Goal: Task Accomplishment & Management: Manage account settings

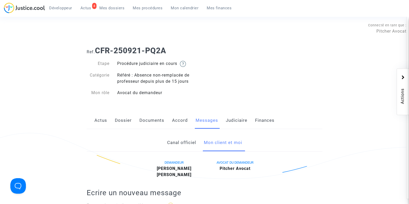
scroll to position [33, 0]
click at [109, 9] on span "Mes dossiers" at bounding box center [111, 8] width 25 height 5
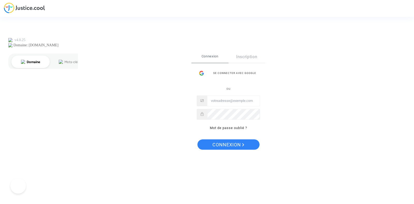
type input "[PERSON_NAME][EMAIL_ADDRESS][DOMAIN_NAME]"
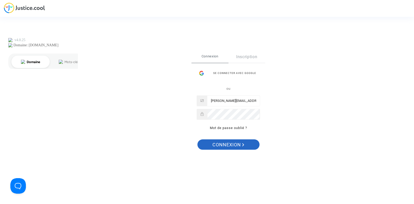
click at [229, 147] on span "Connexion" at bounding box center [228, 144] width 32 height 11
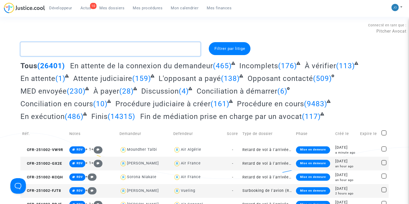
click at [59, 49] on textarea at bounding box center [110, 49] width 180 height 14
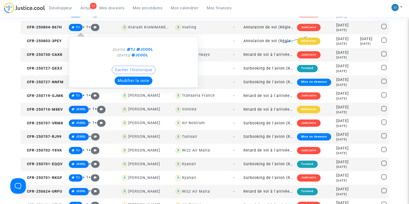
scroll to position [373, 0]
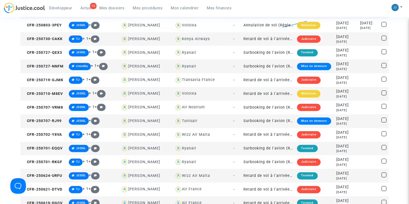
click at [187, 120] on div "Tunisair" at bounding box center [190, 121] width 16 height 4
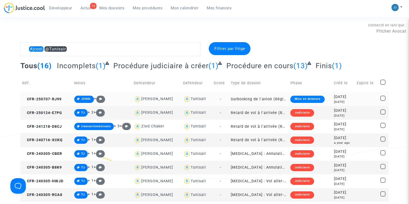
click at [366, 97] on td at bounding box center [367, 99] width 24 height 14
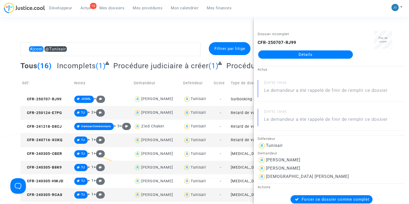
click at [2, 90] on div "#jcool @Tunisair Filtrer par litige Tous (16) Incomplets (1) Procédure judiciai…" at bounding box center [204, 176] width 409 height 269
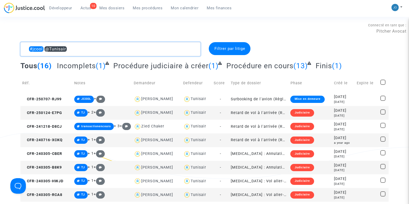
click at [125, 45] on textarea at bounding box center [110, 49] width 180 height 14
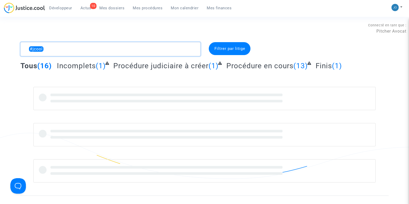
type textarea "#jcool"
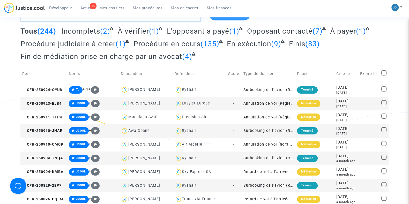
scroll to position [35, 0]
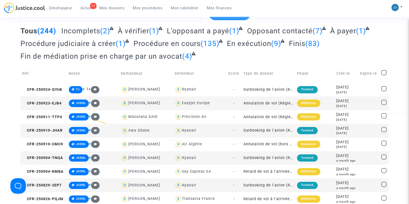
click at [342, 104] on div "9 days ago" at bounding box center [346, 106] width 20 height 4
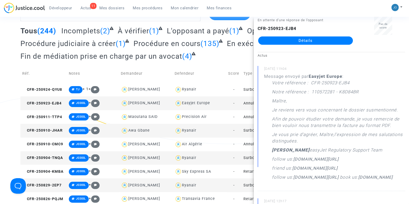
scroll to position [0, 0]
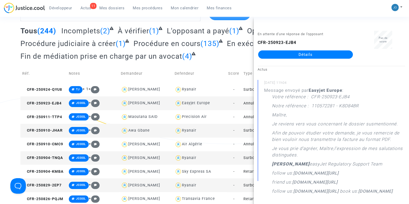
click at [307, 54] on link "Détails" at bounding box center [305, 54] width 95 height 8
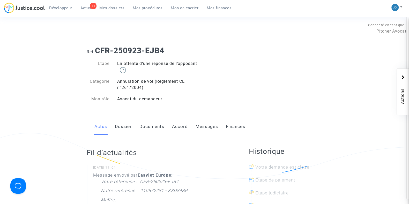
click at [132, 130] on div "Actus Dossier Documents Accord Messages Finances" at bounding box center [205, 126] width 236 height 17
click at [127, 128] on link "Dossier" at bounding box center [123, 126] width 17 height 17
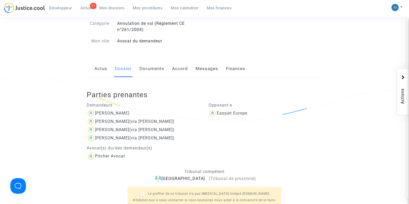
scroll to position [59, 0]
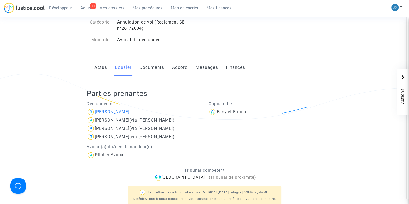
click at [116, 111] on div "Katy Toutain" at bounding box center [112, 111] width 34 height 5
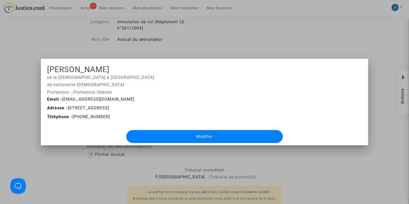
click at [87, 117] on span "Téléphone - +33615027607" at bounding box center [78, 116] width 63 height 5
click at [232, 50] on div at bounding box center [204, 102] width 409 height 204
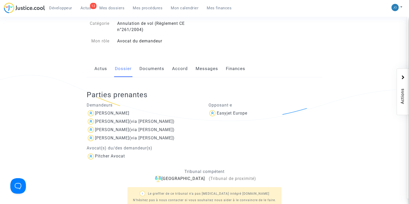
scroll to position [61, 0]
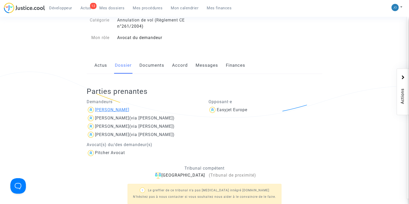
click at [106, 109] on div "Katy Toutain" at bounding box center [112, 109] width 34 height 5
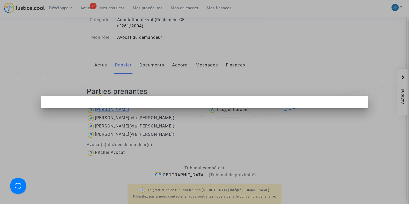
scroll to position [0, 0]
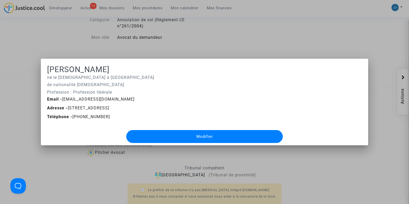
drag, startPoint x: 176, startPoint y: 108, endPoint x: 44, endPoint y: 77, distance: 135.9
click at [44, 77] on mat-dialog-container "Katy Toutain né le 06/11/1972 à Le Havre de nationalité française Profession : …" at bounding box center [204, 102] width 327 height 87
copy div "né le 06/11/1972 à Le Havre de nationalité française Profession : Profession li…"
click at [291, 169] on div at bounding box center [204, 102] width 409 height 204
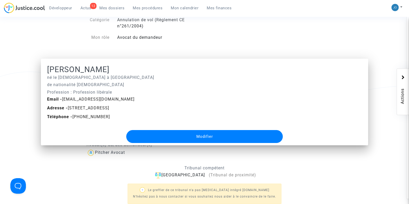
scroll to position [61, 0]
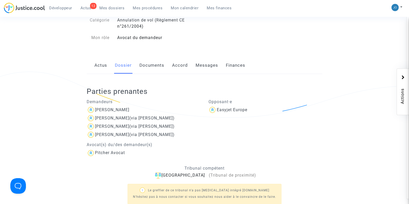
click at [208, 69] on link "Messages" at bounding box center [207, 65] width 23 height 17
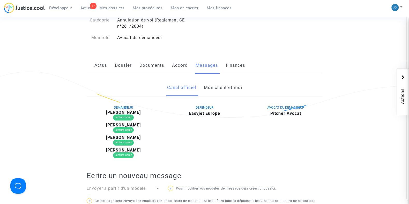
click at [211, 88] on link "Mon client et moi" at bounding box center [223, 87] width 38 height 17
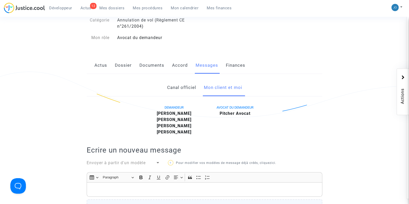
click at [164, 187] on p "Rich Text Editor, main" at bounding box center [205, 190] width 230 height 6
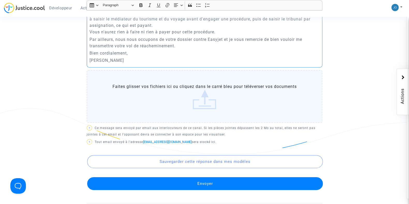
scroll to position [253, 0]
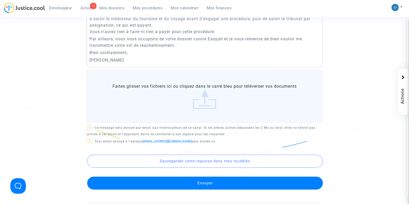
click at [192, 180] on button "Envoyer" at bounding box center [205, 183] width 236 height 13
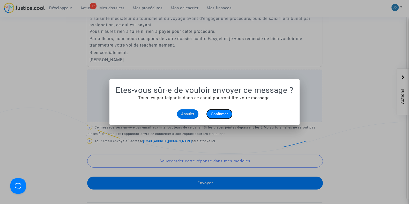
click at [221, 114] on span "Confirmer" at bounding box center [219, 114] width 17 height 5
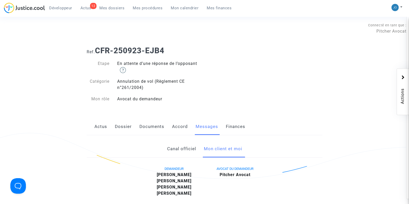
click at [153, 125] on link "Documents" at bounding box center [151, 126] width 25 height 17
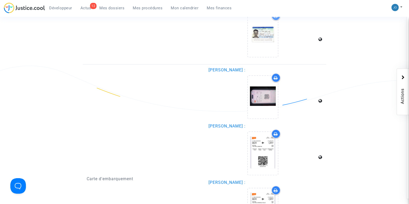
scroll to position [750, 0]
drag, startPoint x: 267, startPoint y: 95, endPoint x: 204, endPoint y: 114, distance: 65.3
click at [204, 114] on div "Carte d'embarquement" at bounding box center [144, 180] width 122 height 225
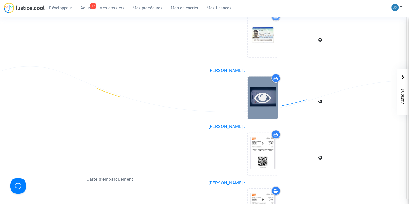
click at [256, 103] on icon at bounding box center [262, 97] width 17 height 17
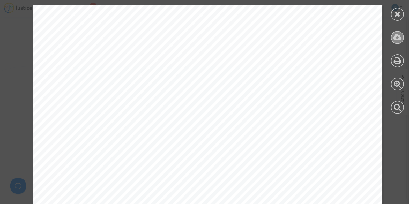
click at [396, 42] on div at bounding box center [397, 37] width 13 height 13
click at [397, 19] on div at bounding box center [397, 14] width 13 height 13
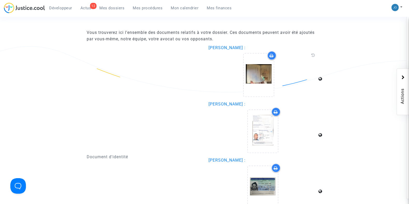
scroll to position [538, 0]
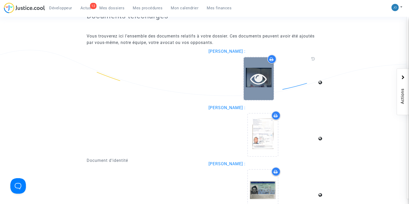
click at [262, 75] on icon at bounding box center [258, 78] width 17 height 17
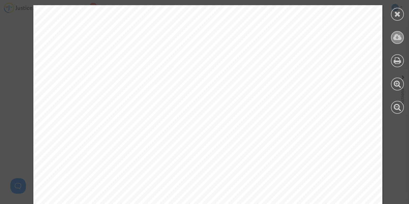
click at [393, 39] on icon at bounding box center [397, 37] width 9 height 8
click at [397, 11] on icon at bounding box center [397, 14] width 6 height 8
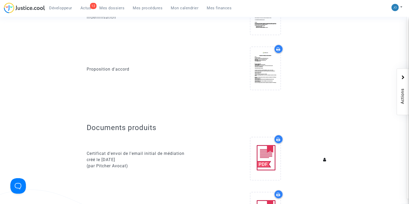
scroll to position [168, 0]
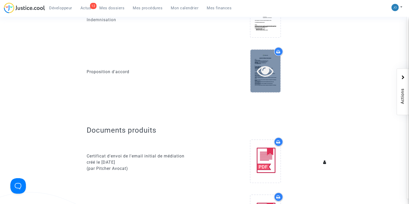
click at [259, 77] on icon at bounding box center [265, 71] width 17 height 17
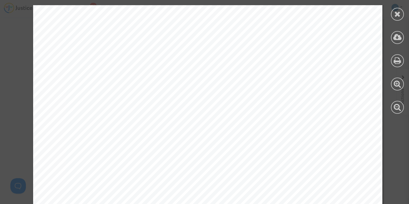
scroll to position [516, 0]
click at [396, 17] on icon at bounding box center [397, 14] width 6 height 8
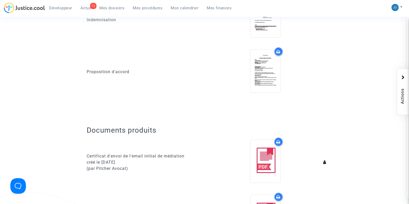
click at [152, 176] on div "Certificat d'envoi de l'email initial de médiation créé le 25/09/2025 (par Pitc…" at bounding box center [144, 162] width 122 height 50
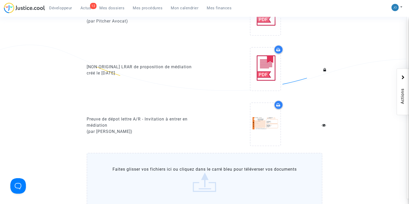
scroll to position [316, 0]
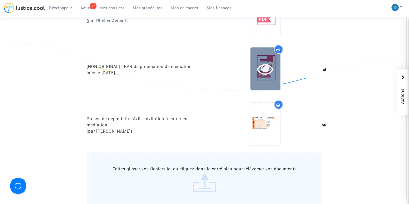
click at [267, 64] on icon at bounding box center [265, 69] width 17 height 17
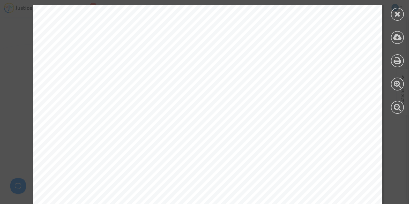
scroll to position [112, 0]
click at [395, 16] on icon at bounding box center [397, 14] width 6 height 8
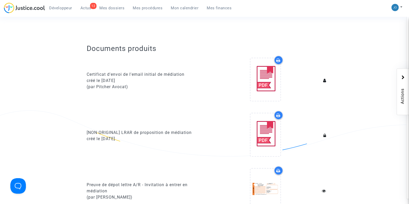
scroll to position [245, 0]
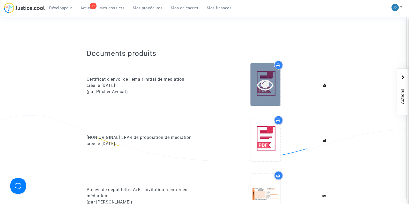
click at [259, 76] on icon at bounding box center [265, 84] width 17 height 17
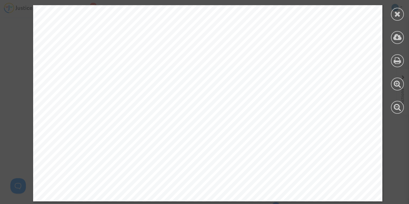
scroll to position [809, 0]
click at [397, 13] on icon at bounding box center [397, 14] width 6 height 8
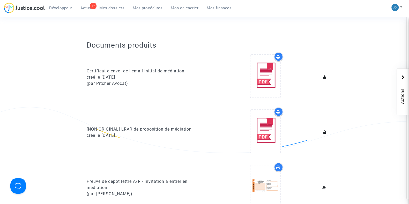
scroll to position [253, 0]
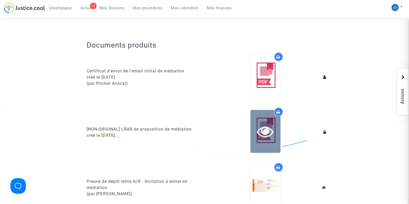
click at [266, 125] on icon at bounding box center [265, 131] width 17 height 17
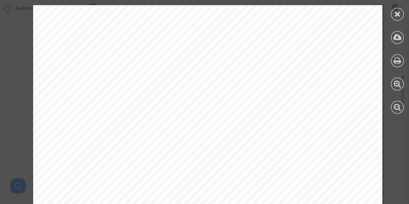
scroll to position [266, 0]
click at [172, 136] on span "d’échanger afin de parvenir à une solution amiable en toute simplicité." at bounding box center [165, 138] width 209 height 6
click at [395, 14] on icon at bounding box center [397, 14] width 6 height 8
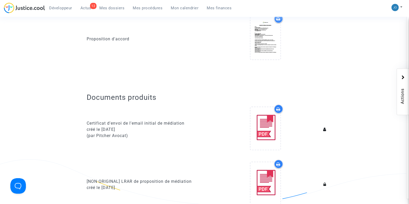
scroll to position [203, 0]
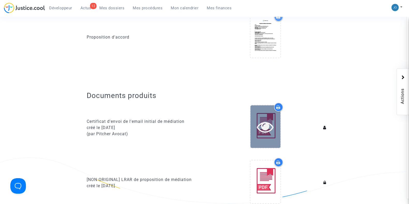
click at [267, 127] on icon at bounding box center [265, 126] width 17 height 17
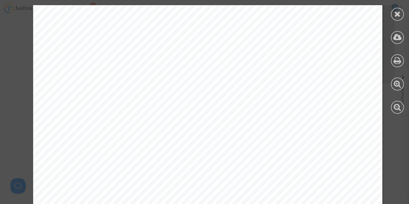
scroll to position [302, 0]
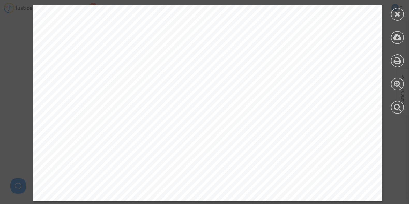
click at [401, 14] on div at bounding box center [397, 14] width 13 height 13
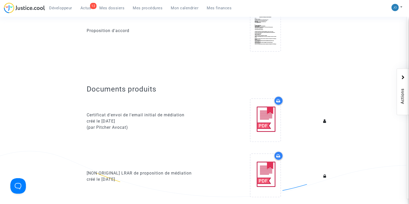
scroll to position [0, 0]
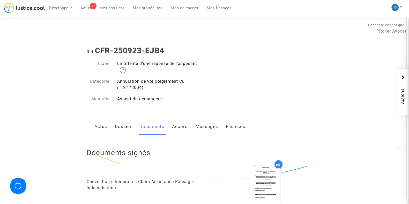
click at [118, 125] on link "Dossier" at bounding box center [123, 126] width 17 height 17
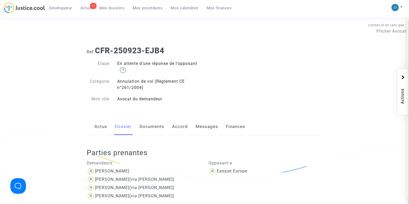
click at [154, 124] on link "Documents" at bounding box center [151, 126] width 25 height 17
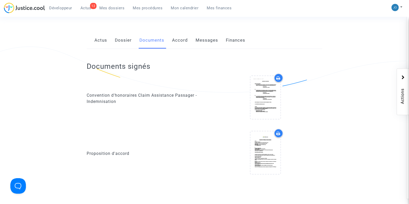
scroll to position [98, 0]
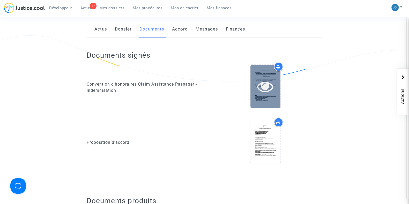
click at [266, 89] on icon at bounding box center [265, 86] width 17 height 17
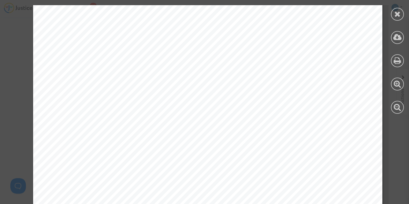
scroll to position [1141, 0]
click at [401, 12] on div at bounding box center [397, 14] width 13 height 13
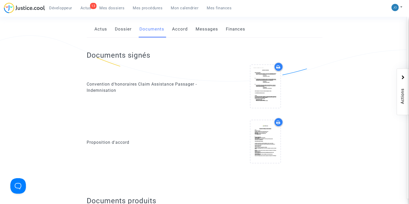
scroll to position [0, 0]
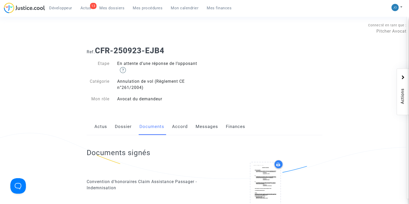
click at [116, 7] on span "Mes dossiers" at bounding box center [111, 8] width 25 height 5
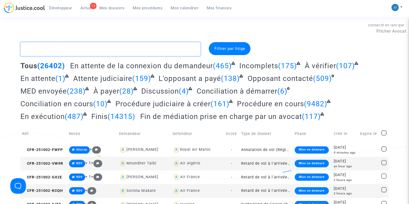
click at [109, 50] on textarea at bounding box center [110, 49] width 180 height 14
type textarea "breat"
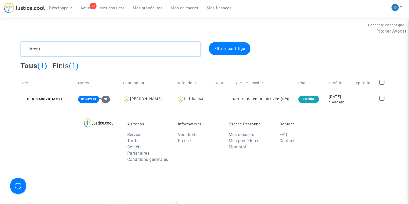
click at [34, 50] on textarea at bounding box center [110, 49] width 180 height 14
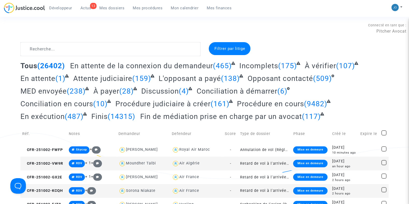
click at [84, 9] on span "Actus" at bounding box center [85, 8] width 11 height 5
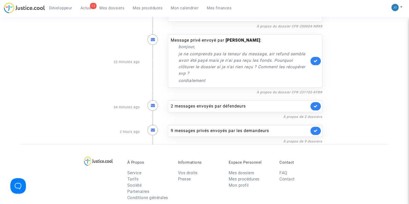
scroll to position [185, 0]
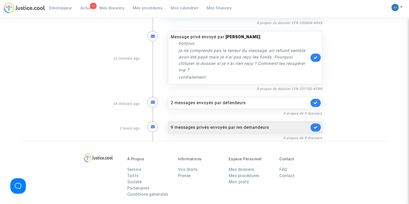
click at [182, 124] on div "9 messages privés envoyés par les demandeurs" at bounding box center [240, 127] width 138 height 6
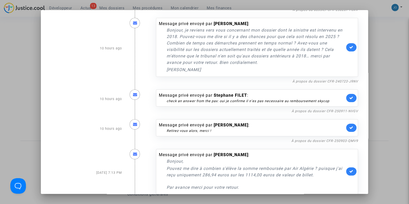
scroll to position [303, 0]
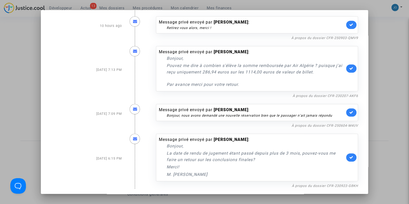
click at [384, 114] on div at bounding box center [204, 102] width 409 height 204
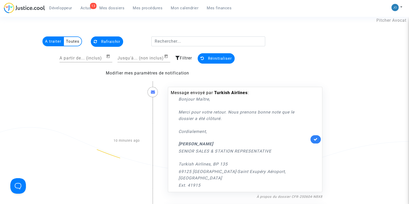
scroll to position [0, 0]
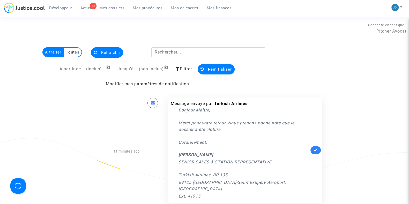
click at [116, 8] on span "Mes dossiers" at bounding box center [111, 8] width 25 height 5
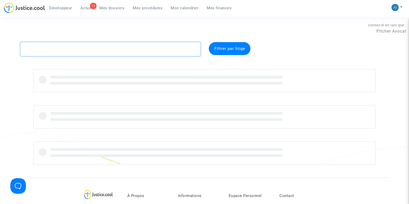
click at [110, 46] on textarea at bounding box center [110, 49] width 180 height 14
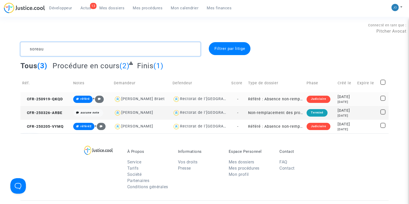
type textarea "soreau"
click at [350, 99] on div "2025-09-19" at bounding box center [346, 97] width 16 height 6
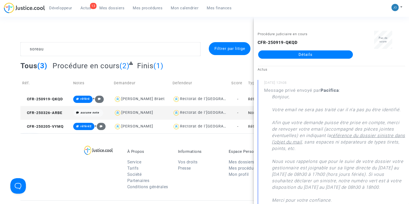
click at [298, 51] on link "Détails" at bounding box center [305, 54] width 95 height 8
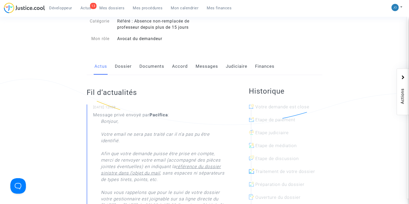
scroll to position [54, 0]
